Goal: Task Accomplishment & Management: Manage account settings

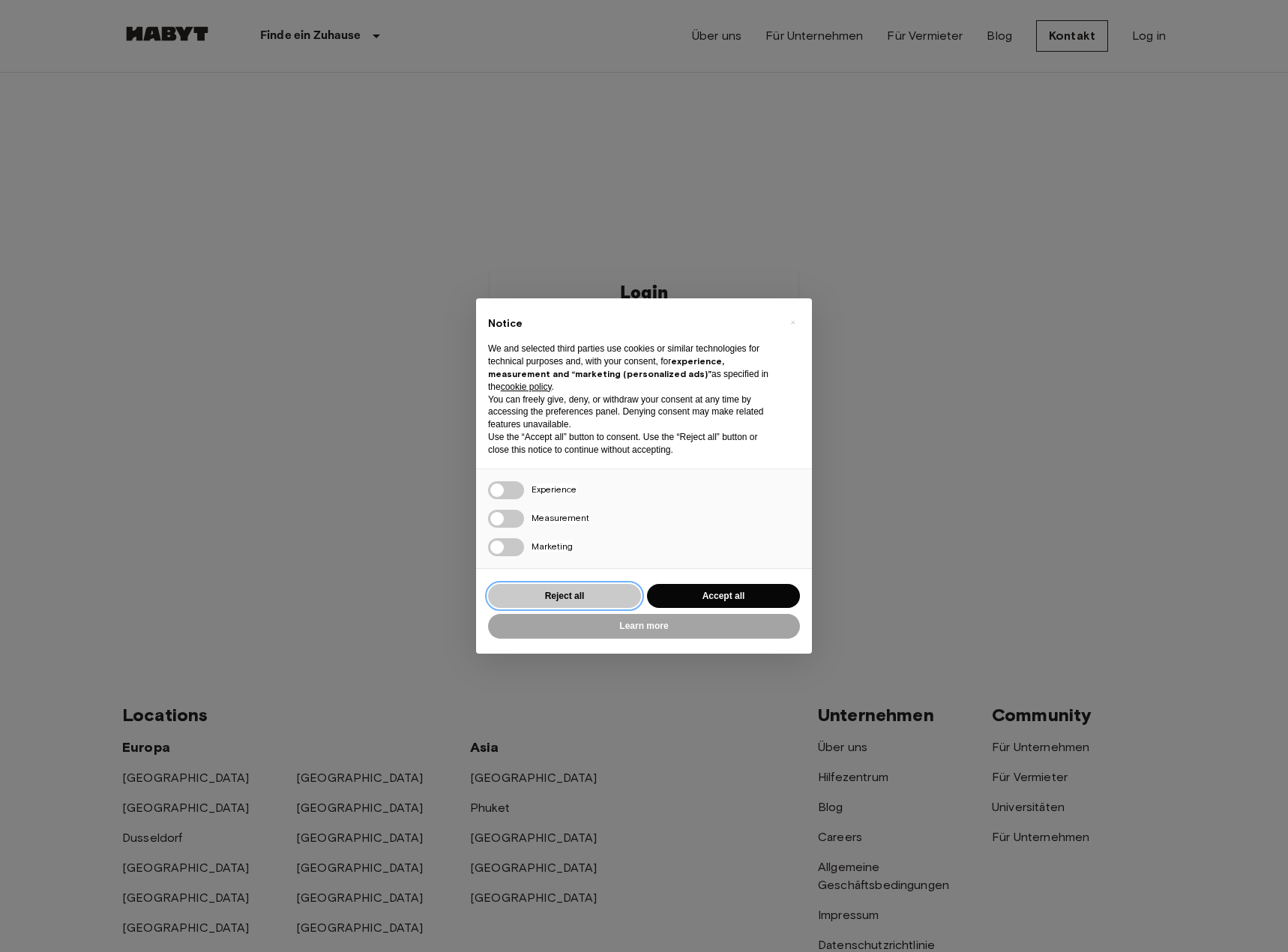
click at [590, 597] on button "Reject all" at bounding box center [564, 596] width 153 height 24
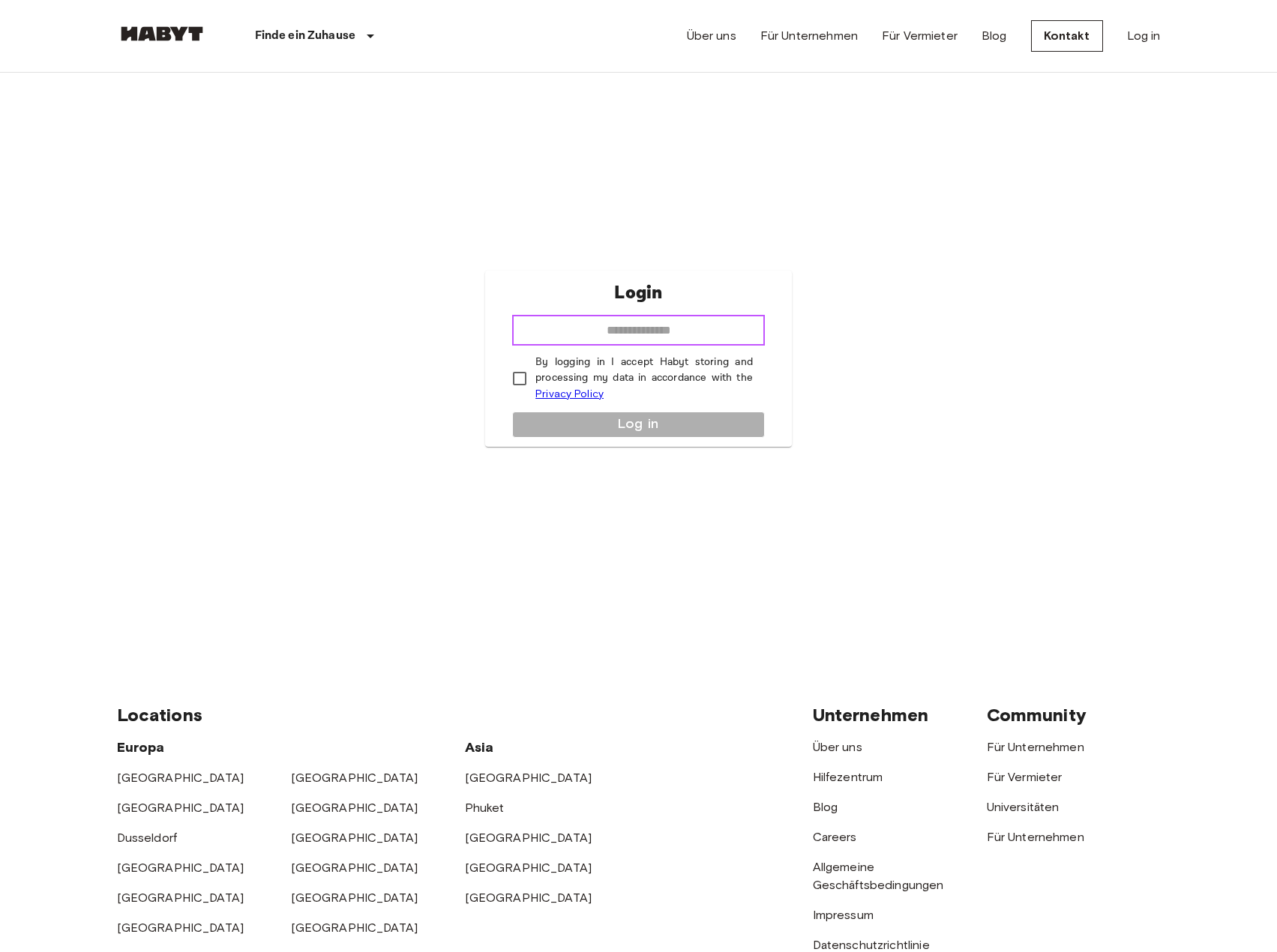
click at [635, 324] on input "email" at bounding box center [638, 331] width 253 height 30
type input "**********"
click at [599, 431] on div "**********" at bounding box center [638, 358] width 306 height 176
click at [624, 426] on button "Log in" at bounding box center [638, 424] width 253 height 26
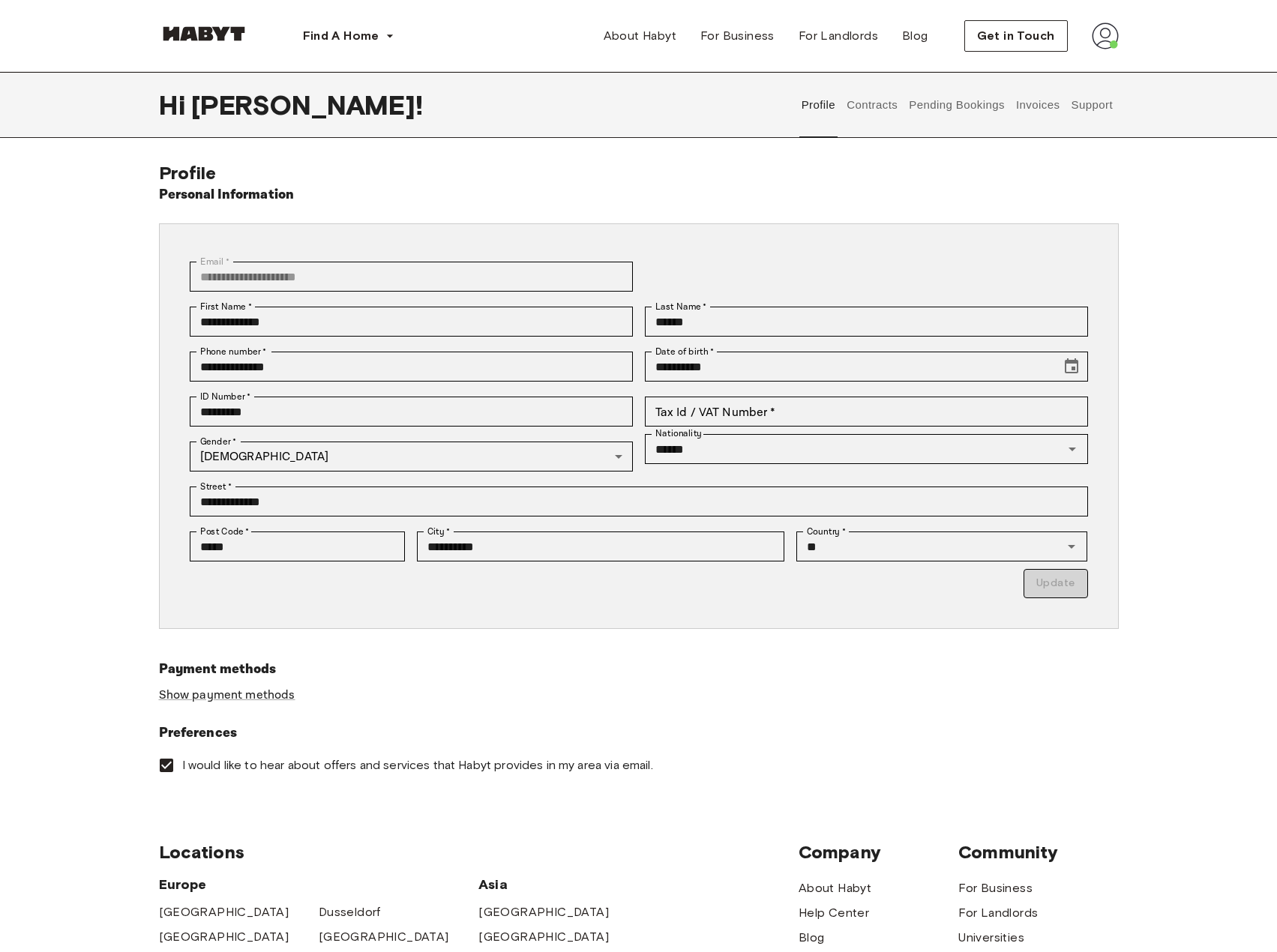
click at [552, 660] on h6 "Payment methods" at bounding box center [638, 669] width 960 height 21
click at [866, 103] on button "Contracts" at bounding box center [871, 105] width 54 height 66
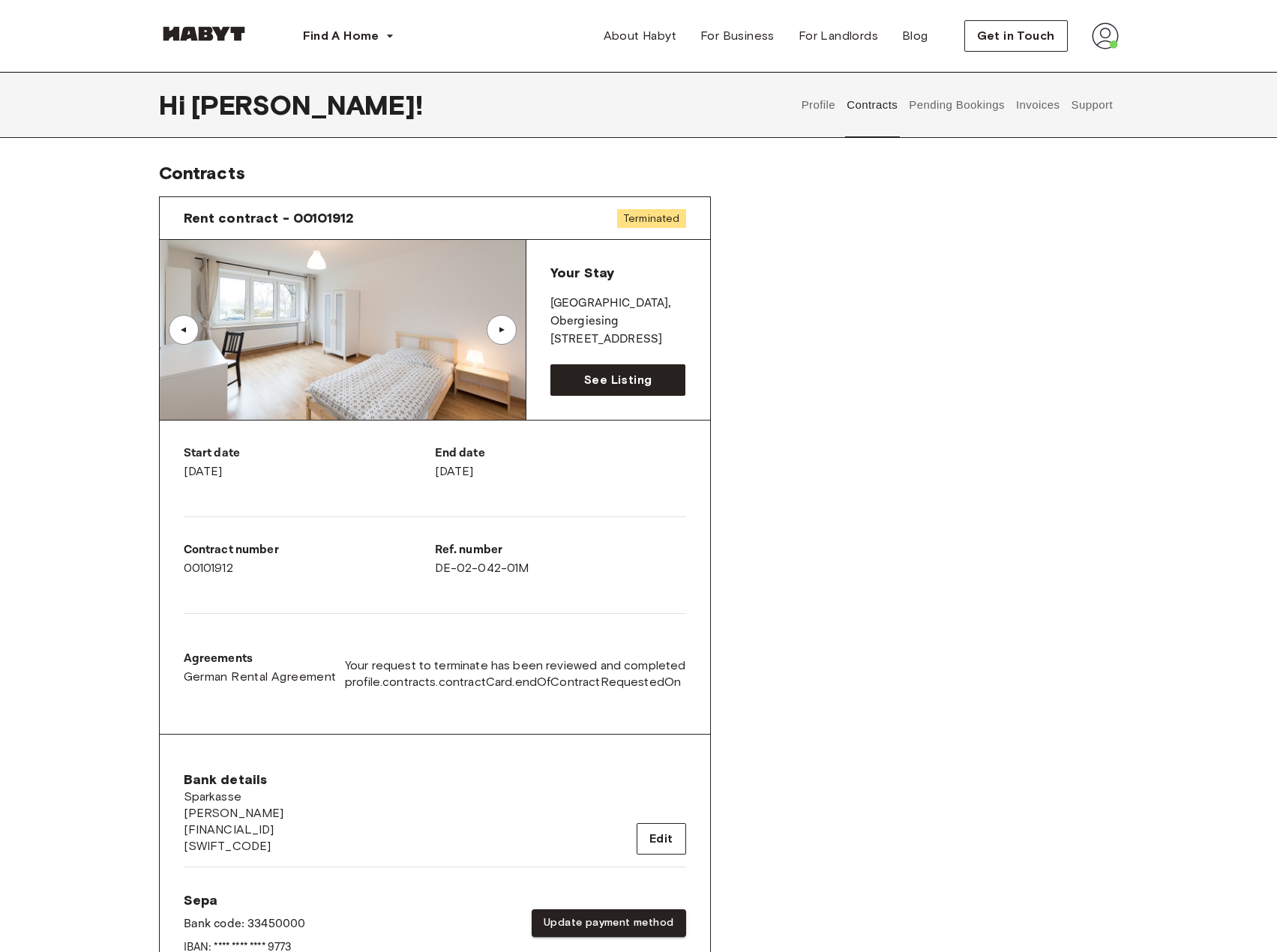
click at [492, 336] on div "▲" at bounding box center [501, 330] width 30 height 30
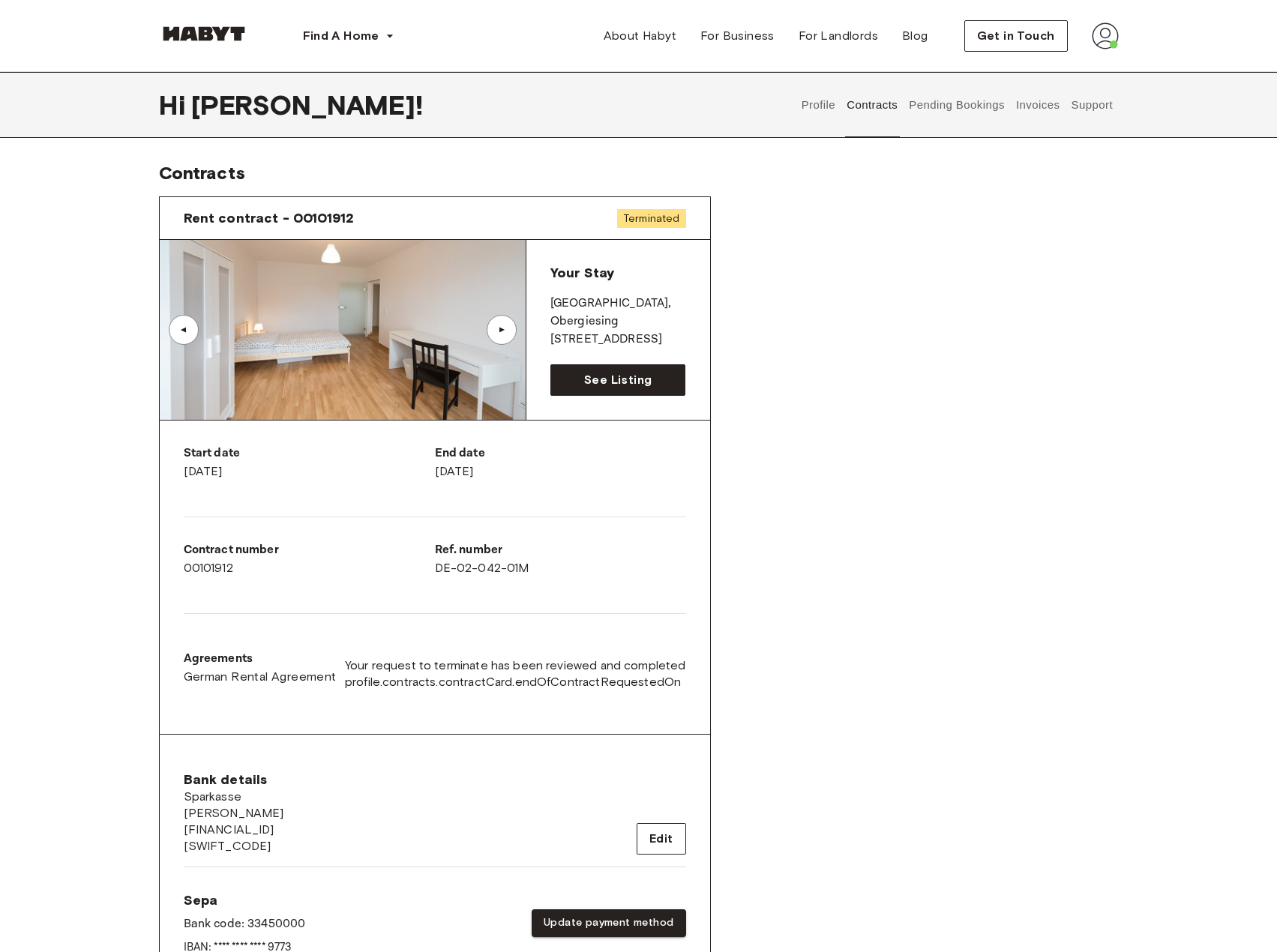
click at [184, 331] on div "▲" at bounding box center [183, 329] width 15 height 9
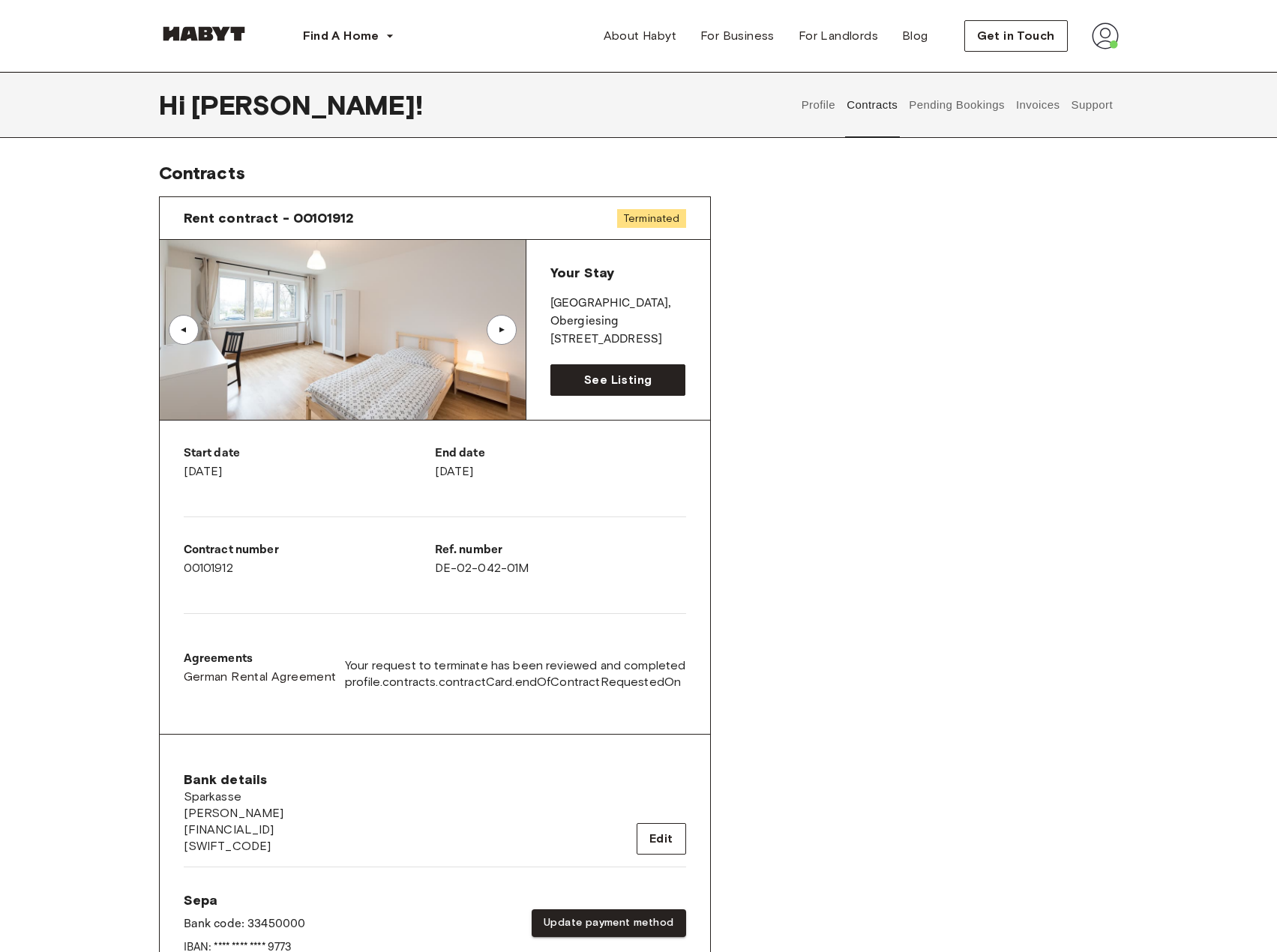
click at [178, 330] on div "▲" at bounding box center [183, 329] width 15 height 9
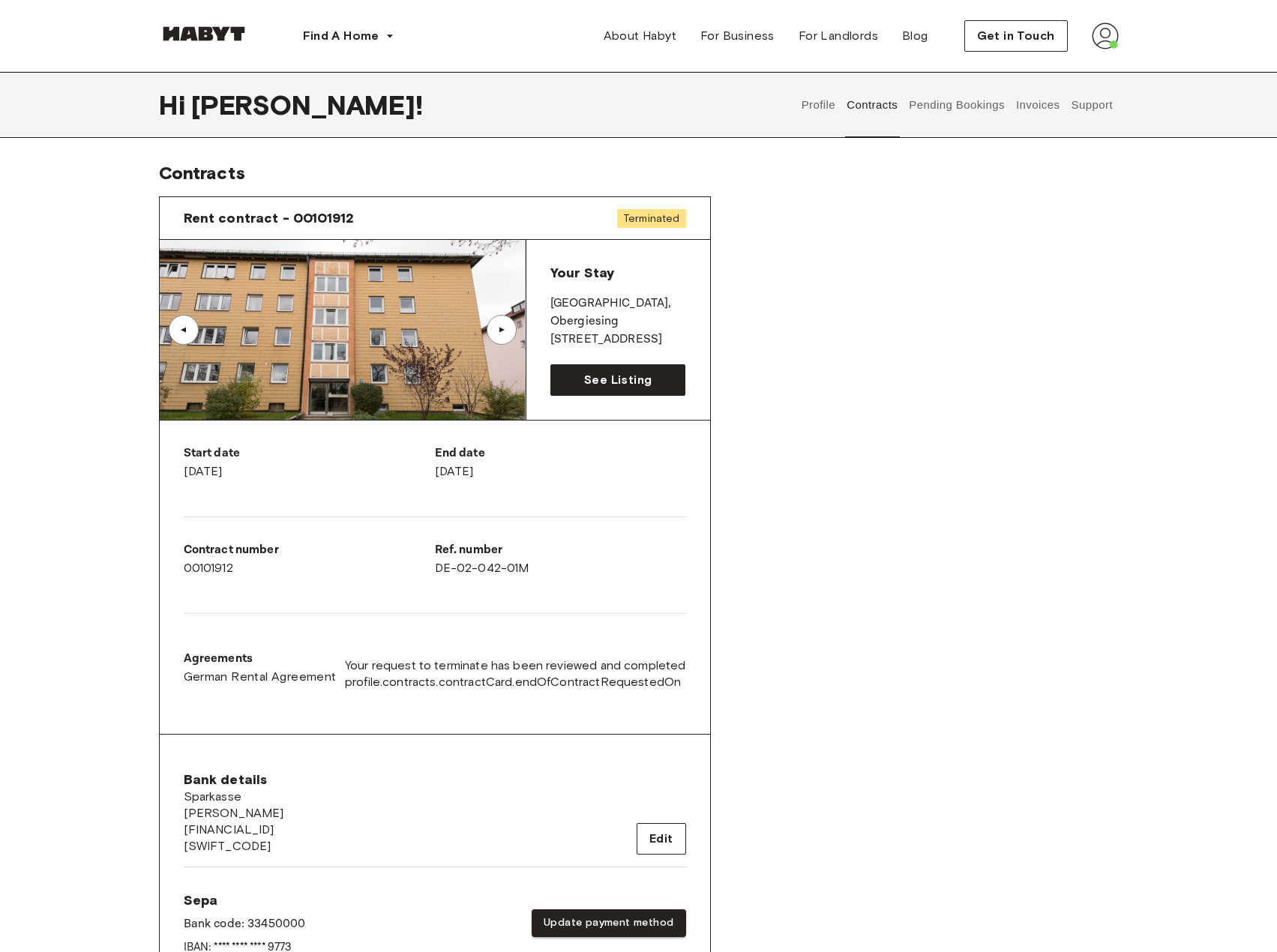
click at [498, 333] on div "▲" at bounding box center [501, 329] width 15 height 9
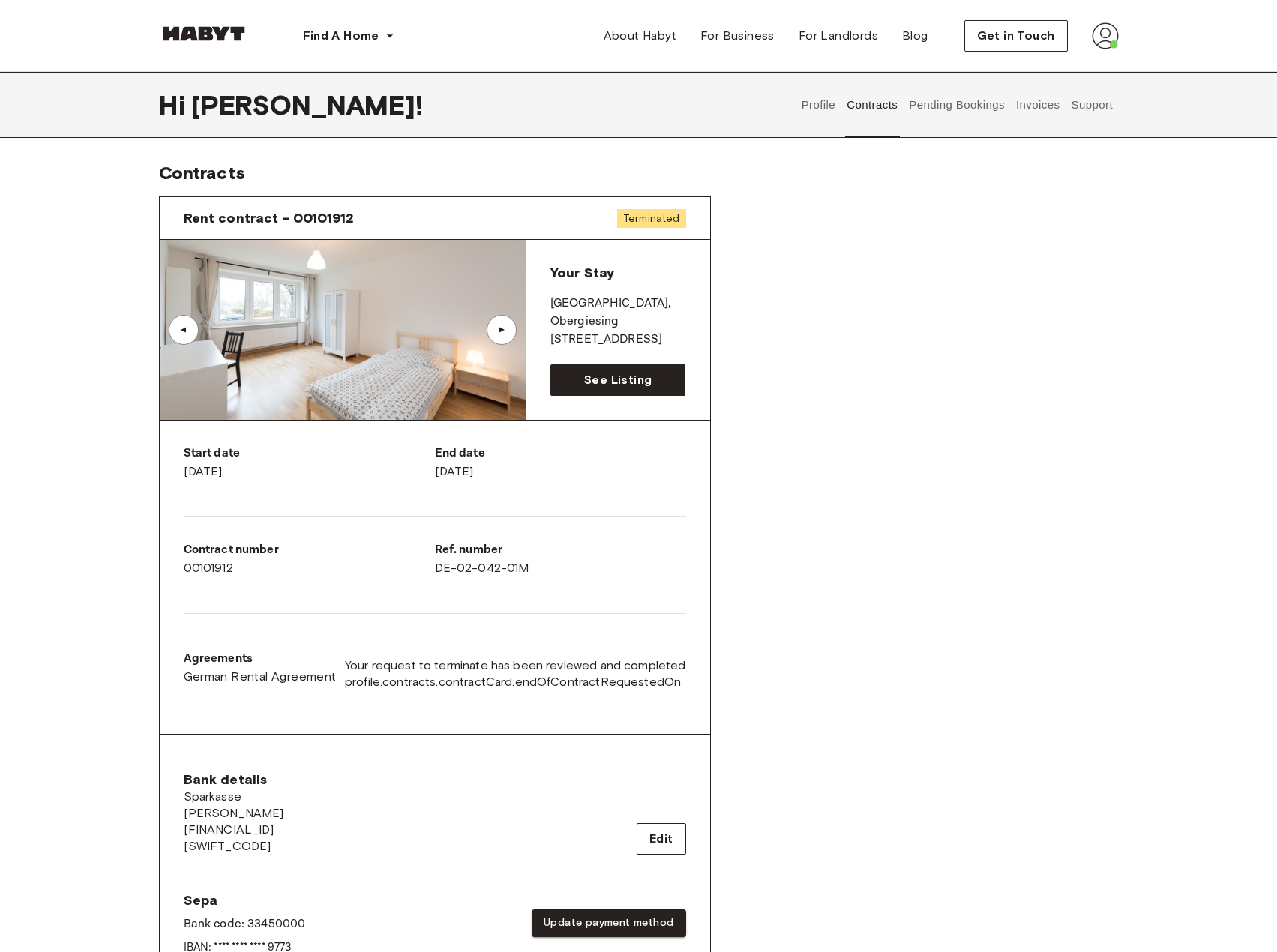
click at [504, 326] on div "▲" at bounding box center [501, 329] width 15 height 9
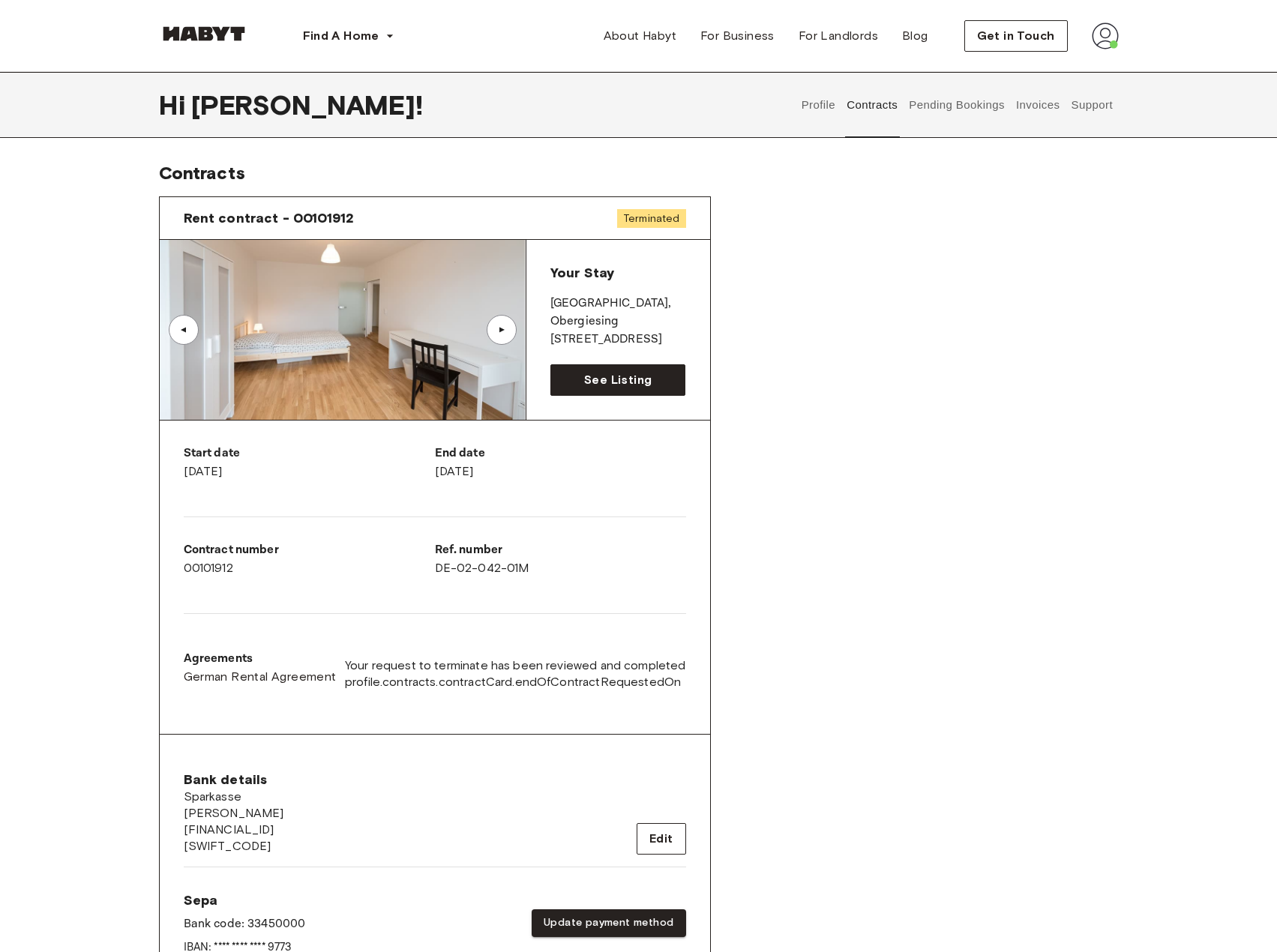
click at [504, 322] on div "▲" at bounding box center [501, 330] width 30 height 30
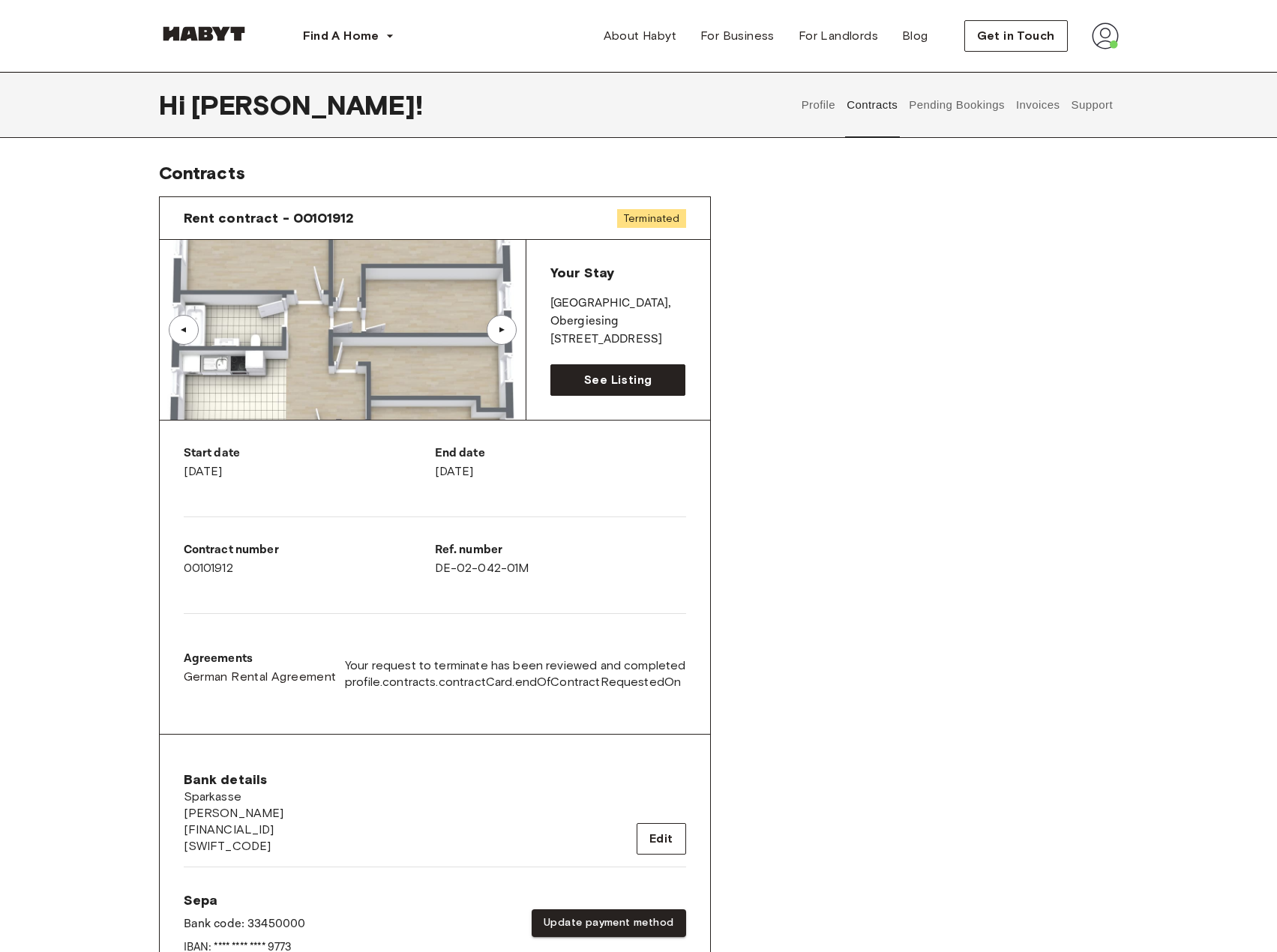
click at [504, 322] on div "▲" at bounding box center [501, 330] width 30 height 30
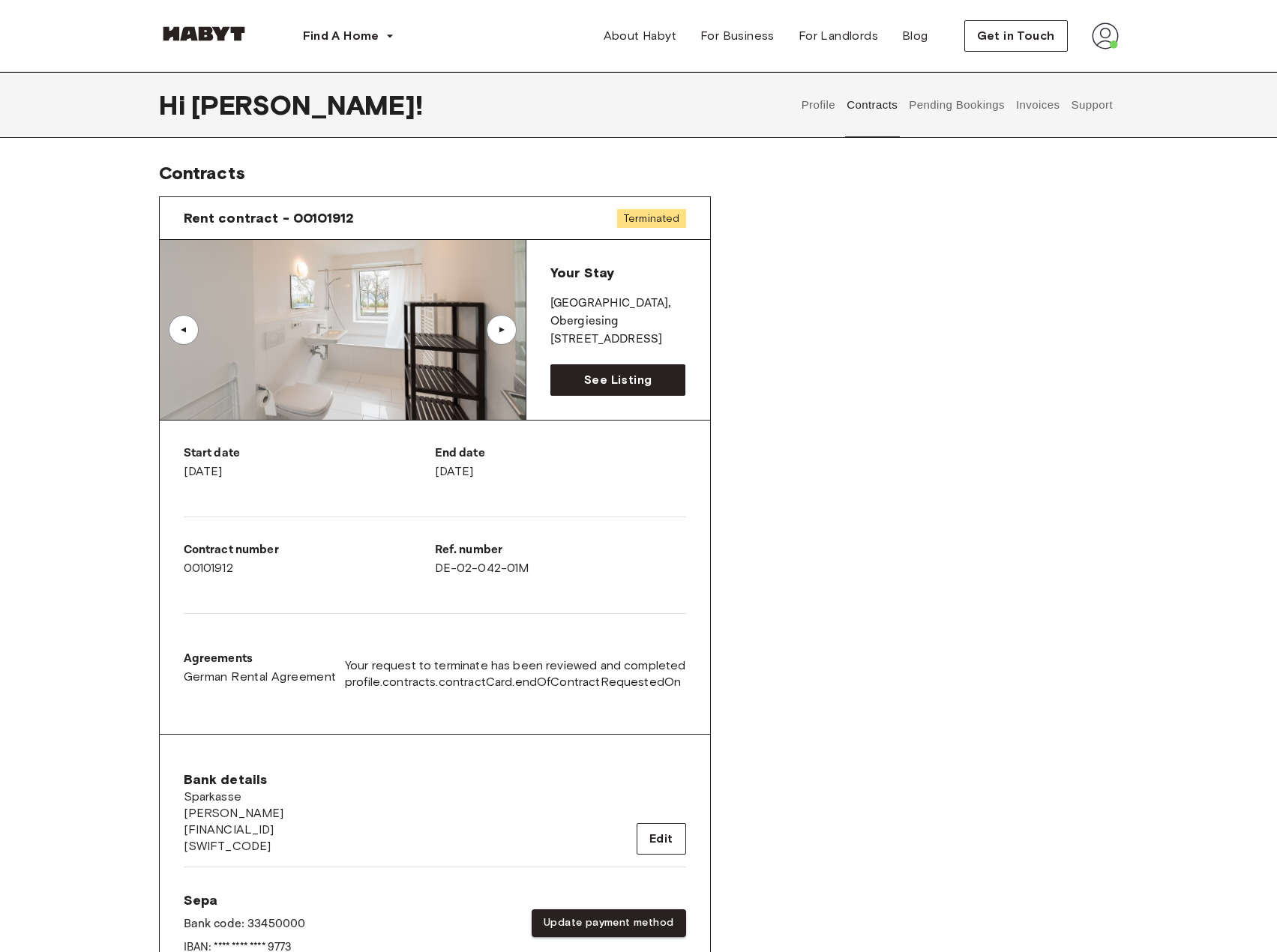
click at [183, 332] on div "▲" at bounding box center [183, 329] width 15 height 9
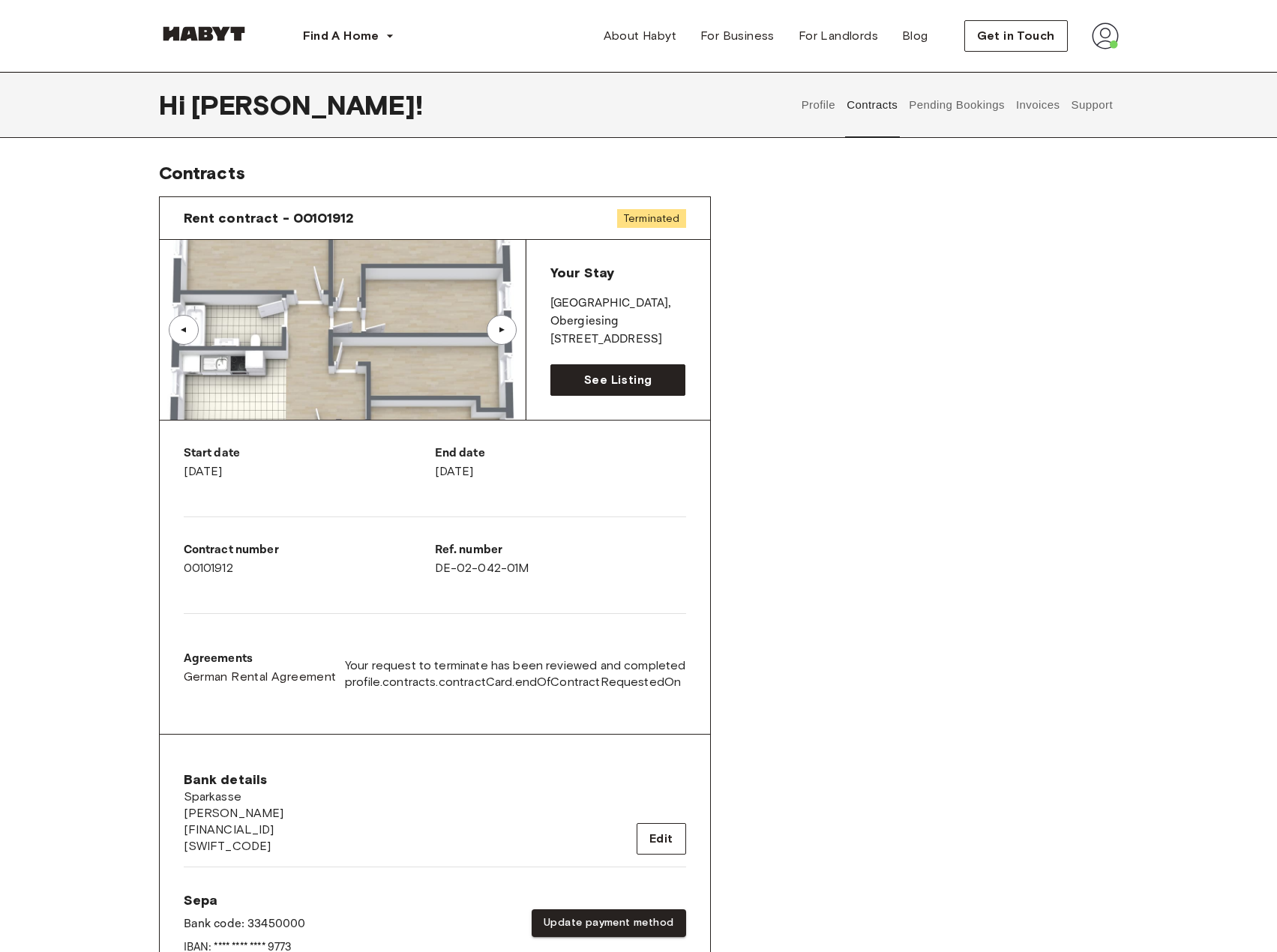
click at [501, 328] on div "▲" at bounding box center [501, 329] width 15 height 9
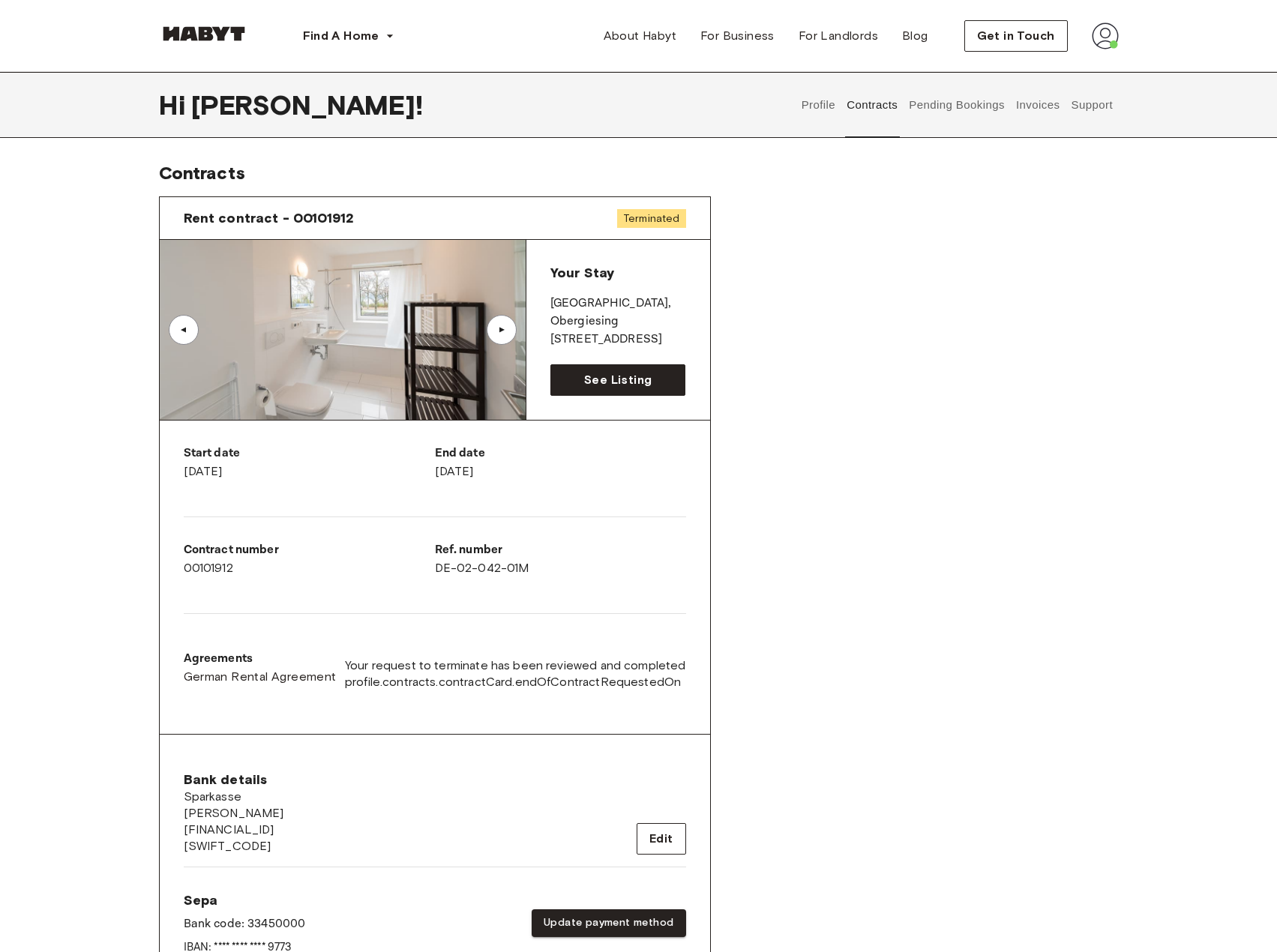
click at [508, 333] on div "▲" at bounding box center [501, 329] width 15 height 9
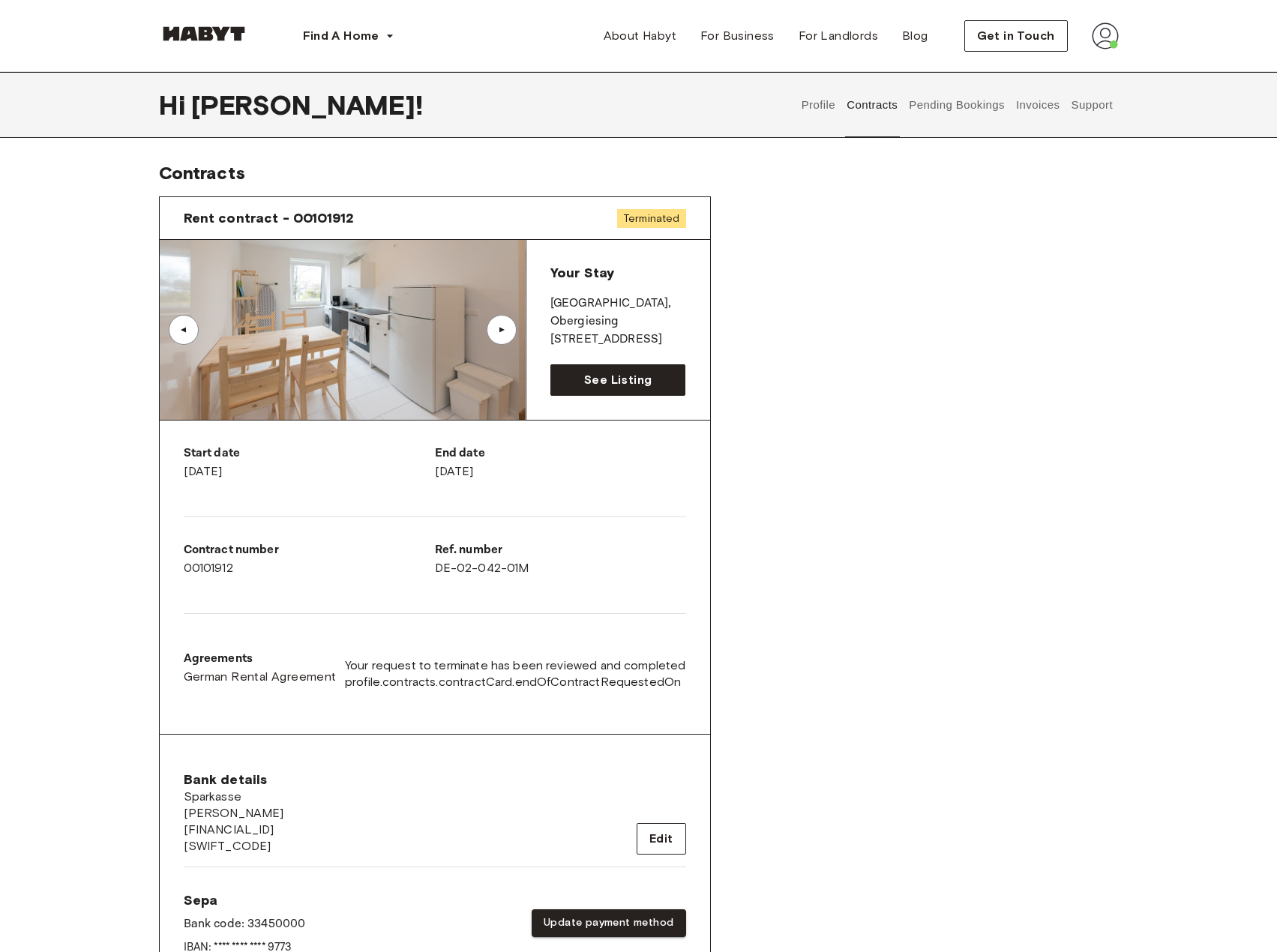
click at [502, 323] on div "▲" at bounding box center [501, 330] width 30 height 30
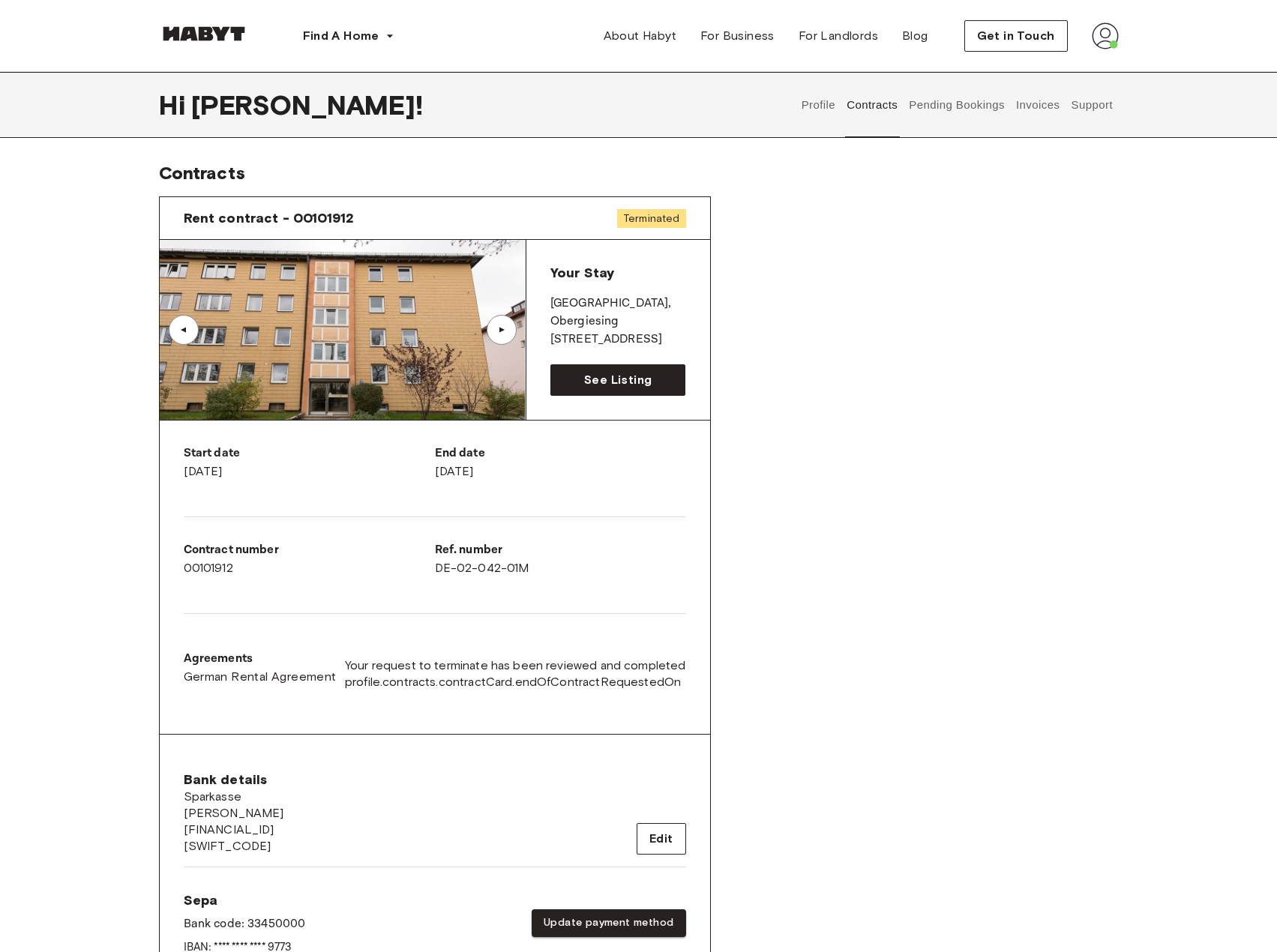
click at [497, 331] on div "▲" at bounding box center [501, 329] width 15 height 9
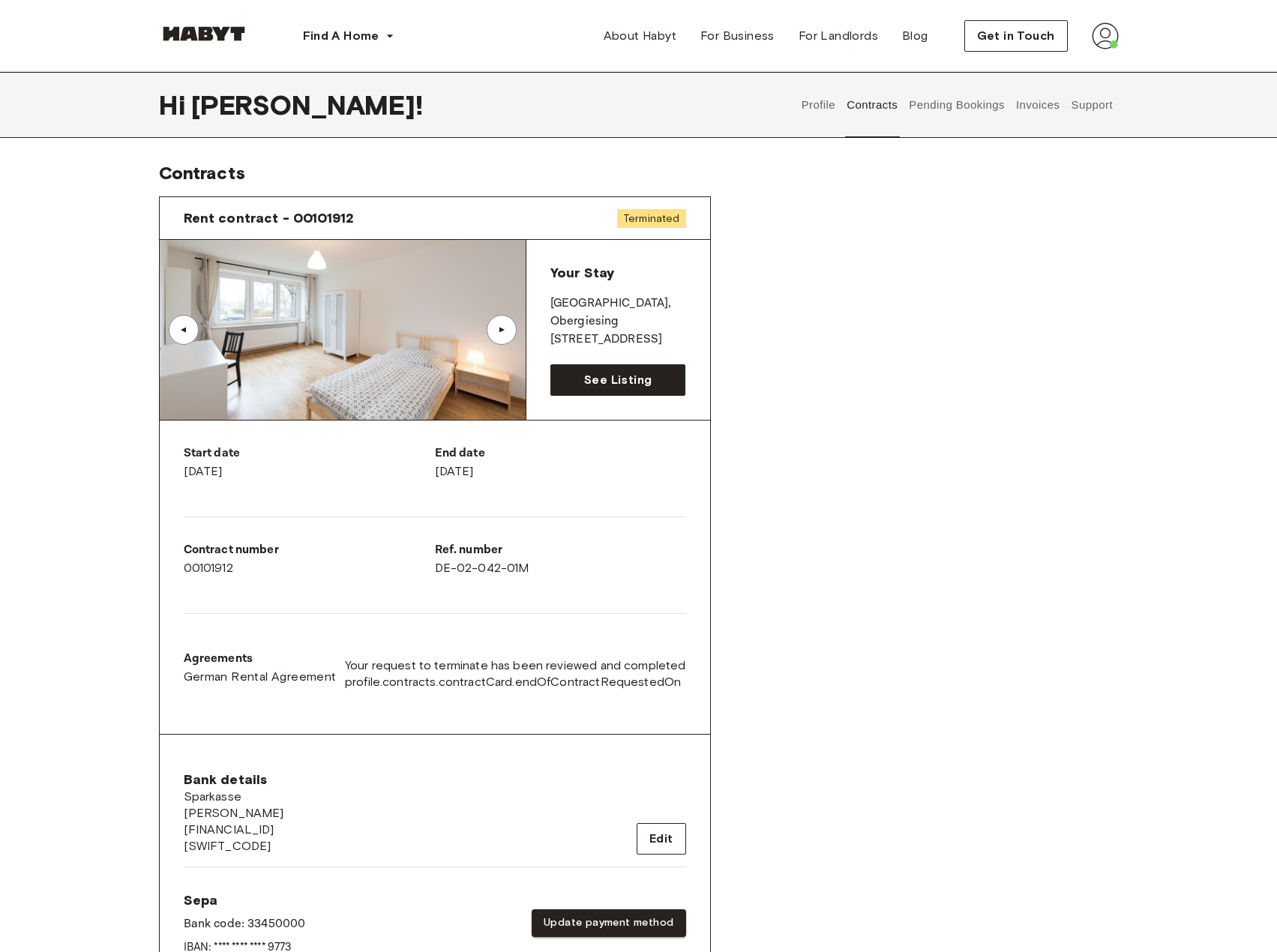
click at [497, 331] on div "▲" at bounding box center [501, 329] width 15 height 9
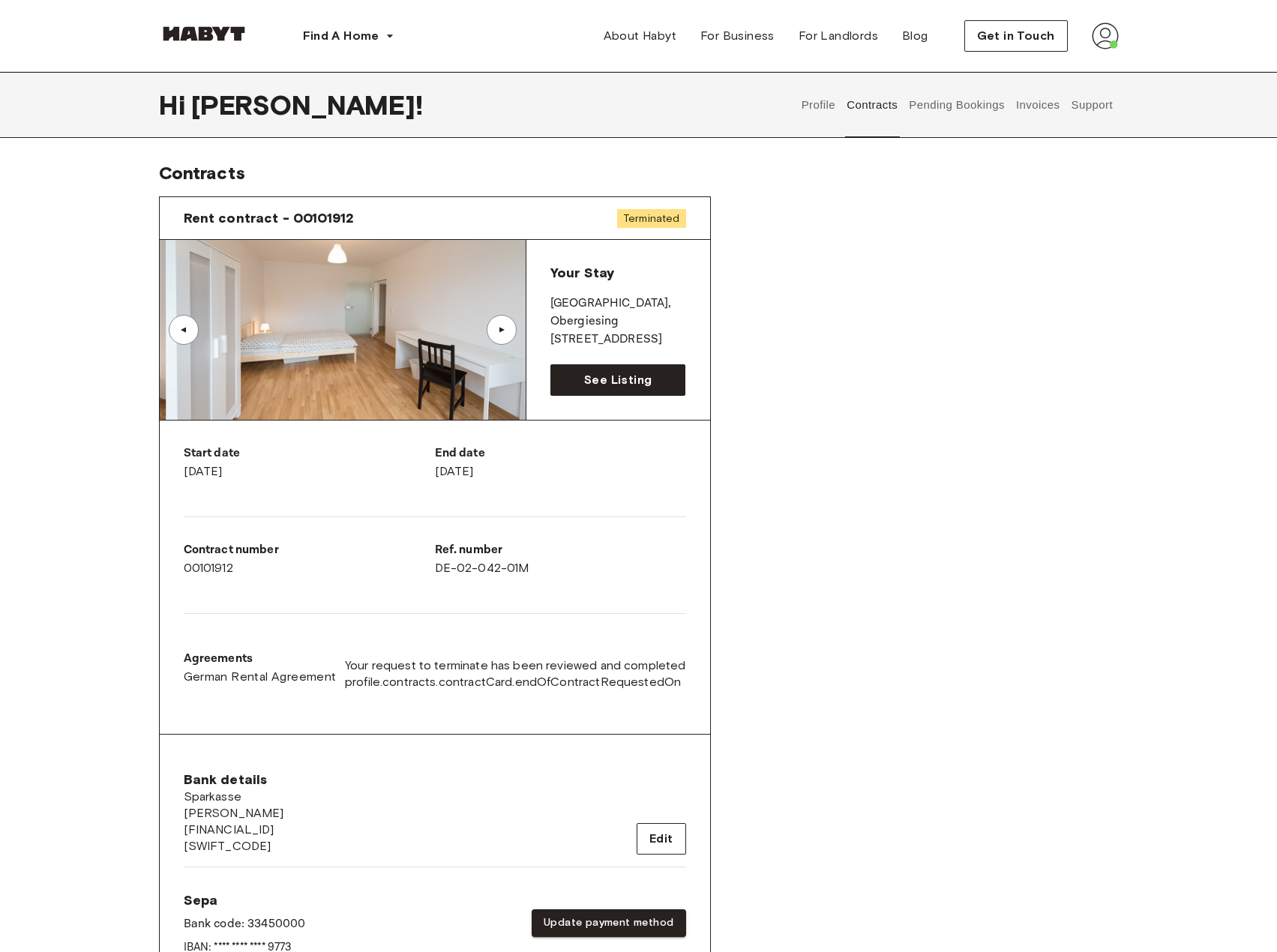
click at [497, 331] on div "▲" at bounding box center [501, 329] width 15 height 9
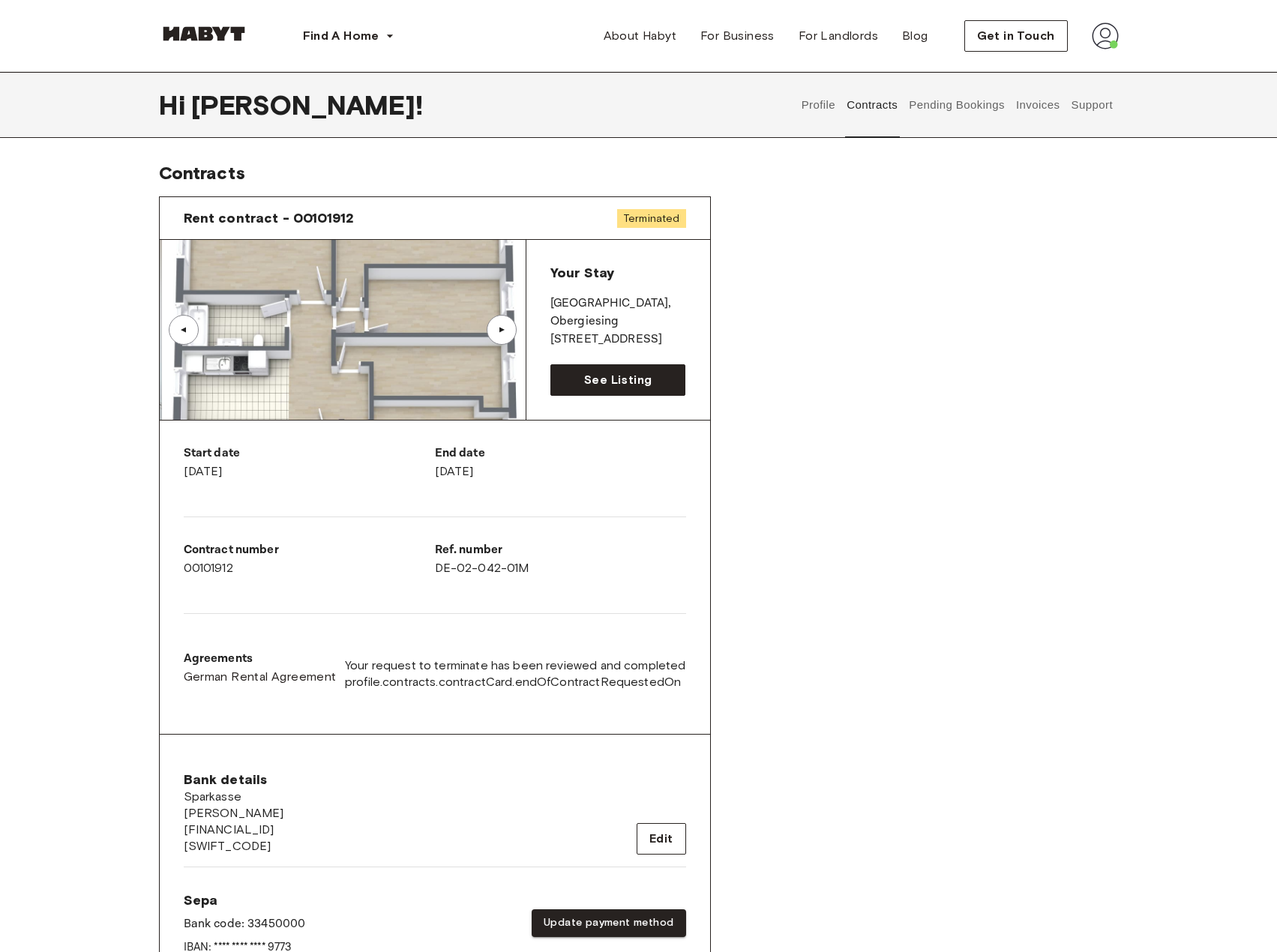
click at [497, 331] on div "▲" at bounding box center [501, 329] width 15 height 9
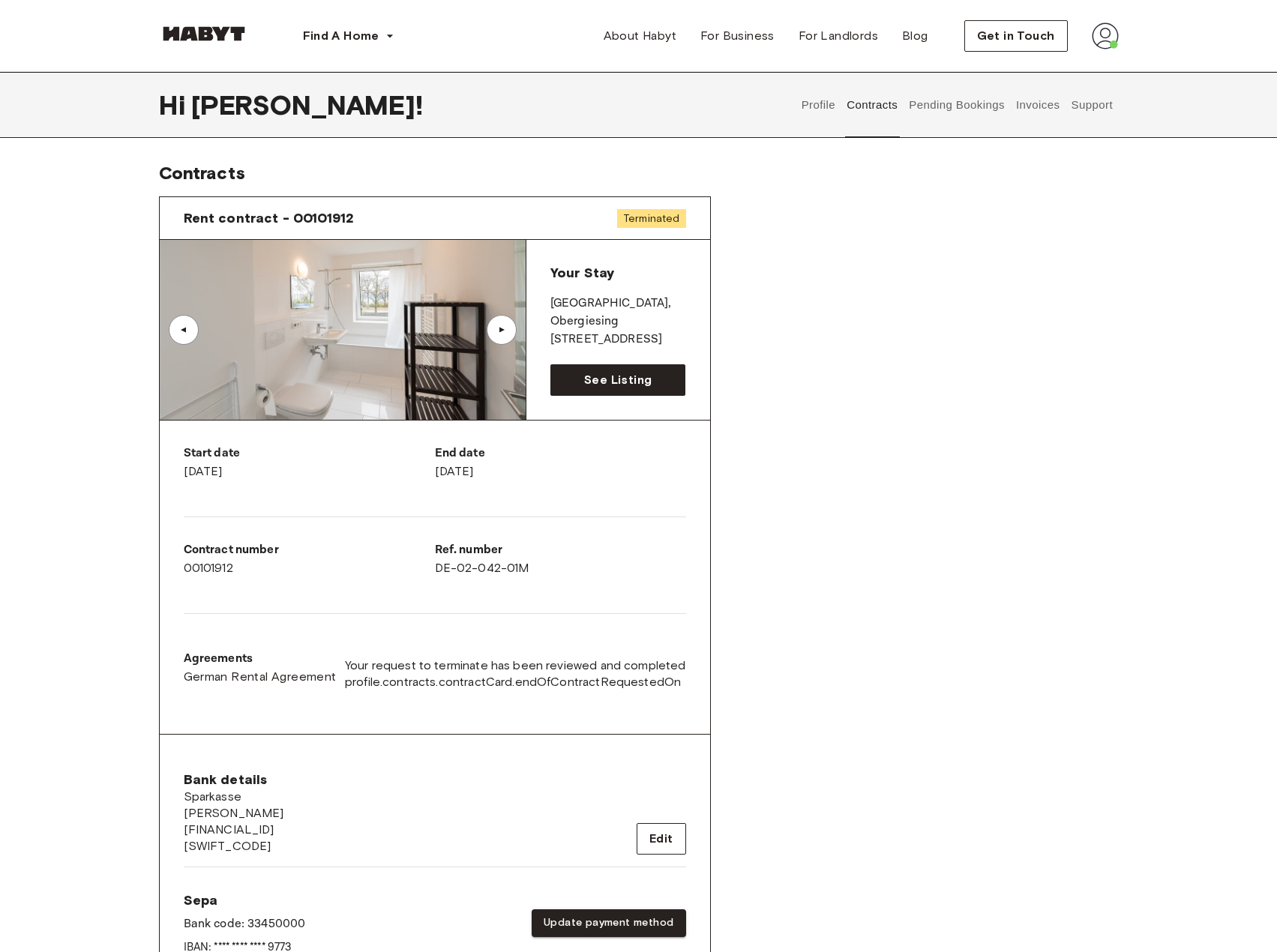
click at [500, 329] on div "▲" at bounding box center [501, 329] width 15 height 9
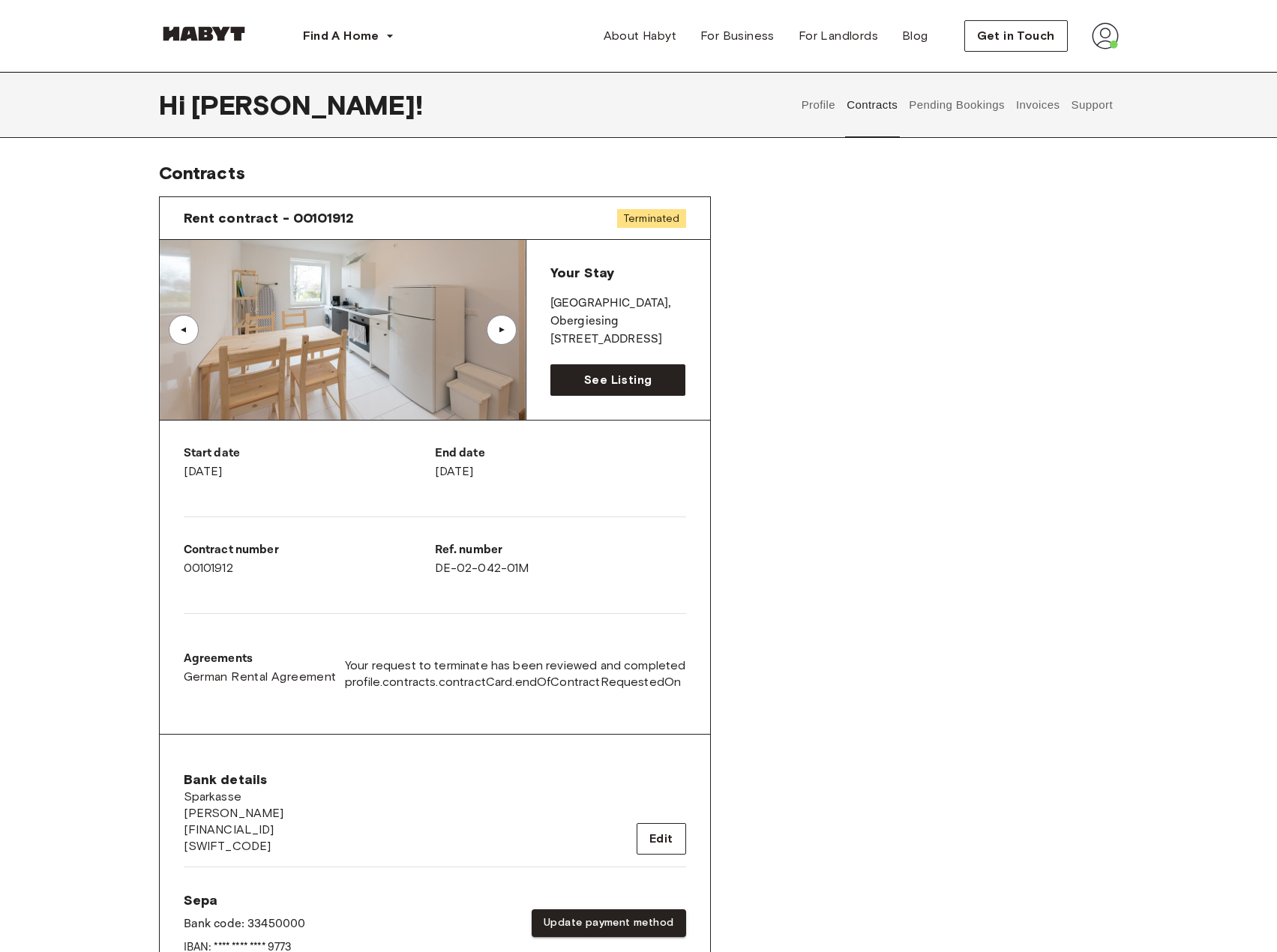
click at [178, 328] on div "▲" at bounding box center [183, 329] width 15 height 9
